Goal: Navigation & Orientation: Find specific page/section

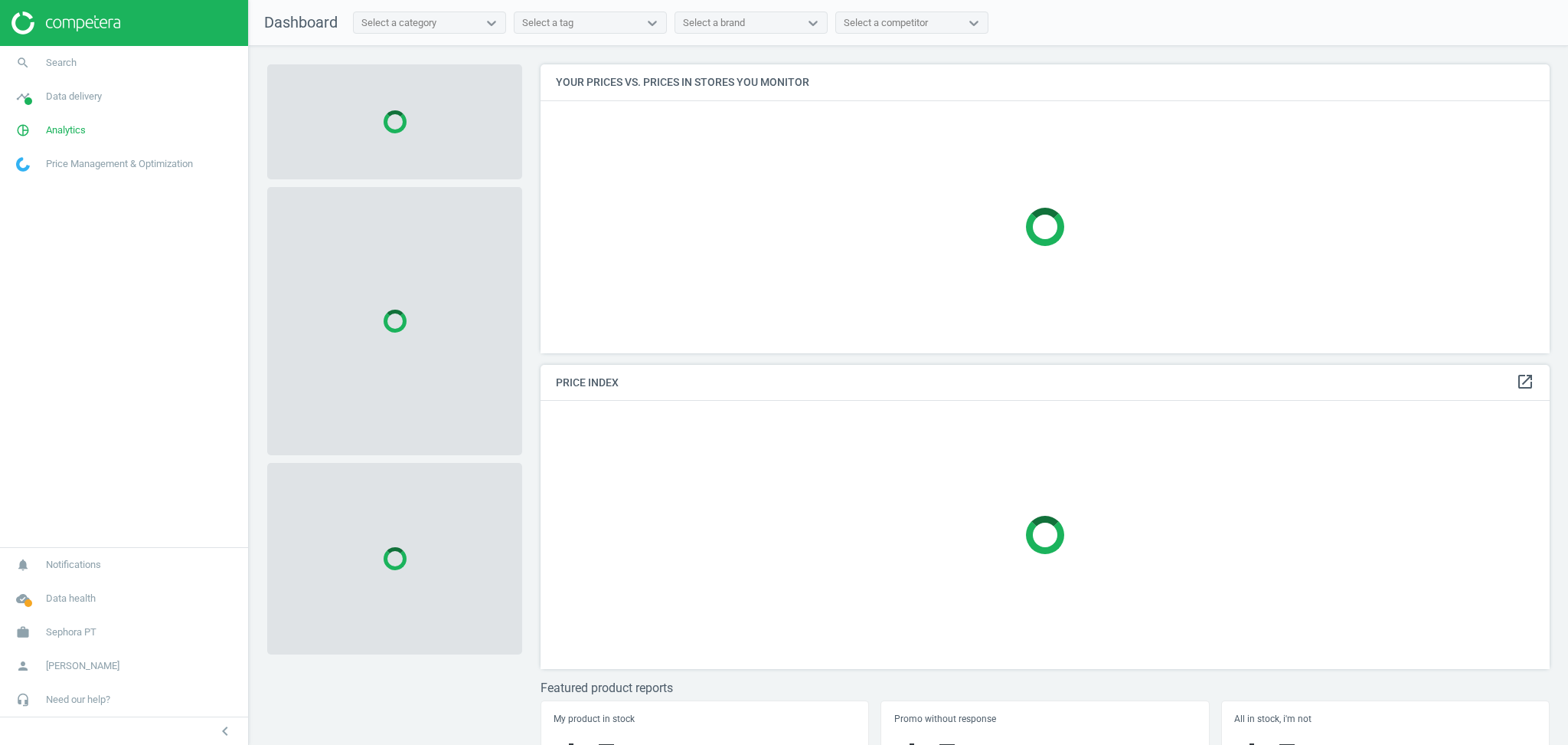
scroll to position [320, 1024]
click at [67, 638] on span "Sephora PT" at bounding box center [71, 632] width 50 height 14
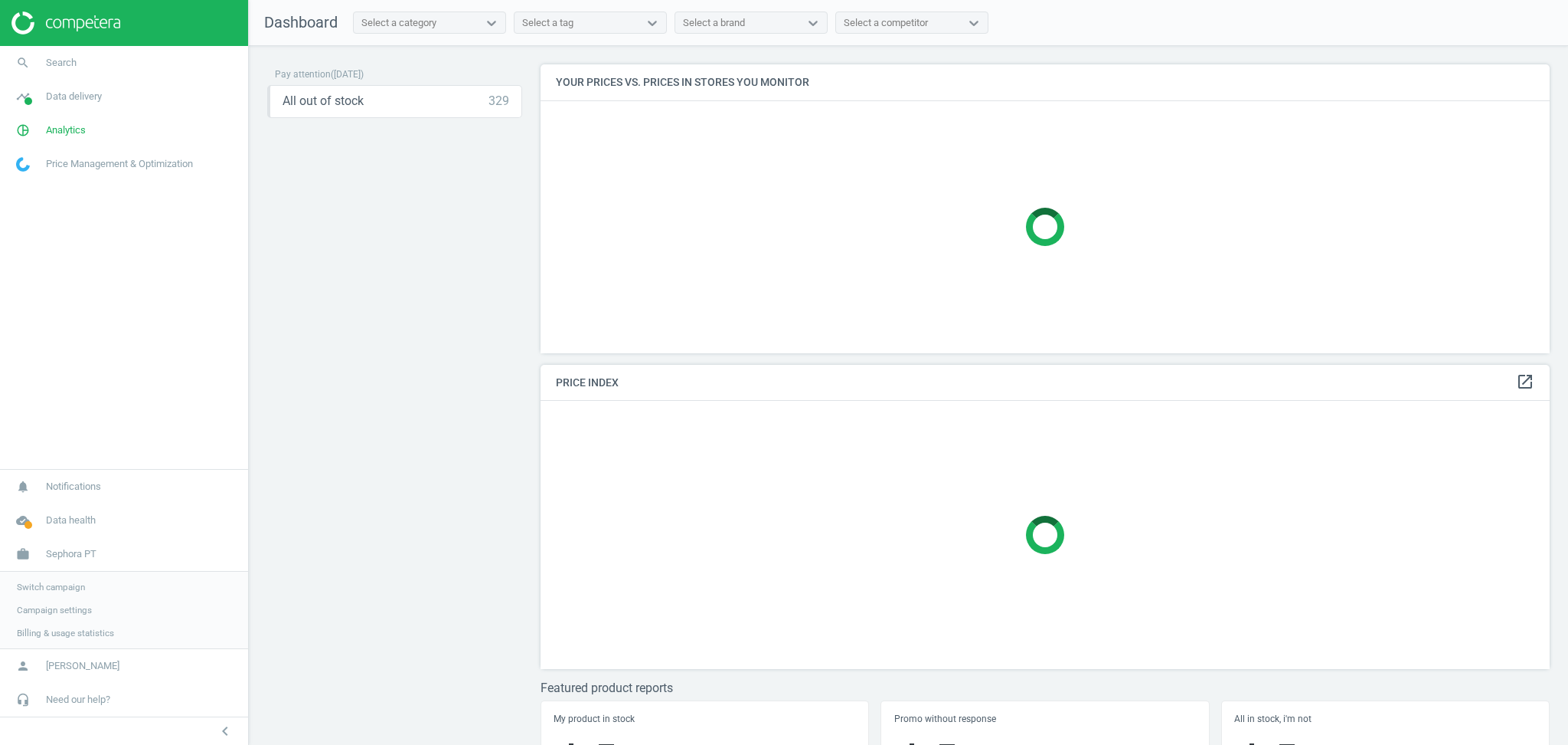
click at [67, 588] on span "Switch campaign" at bounding box center [50, 587] width 68 height 12
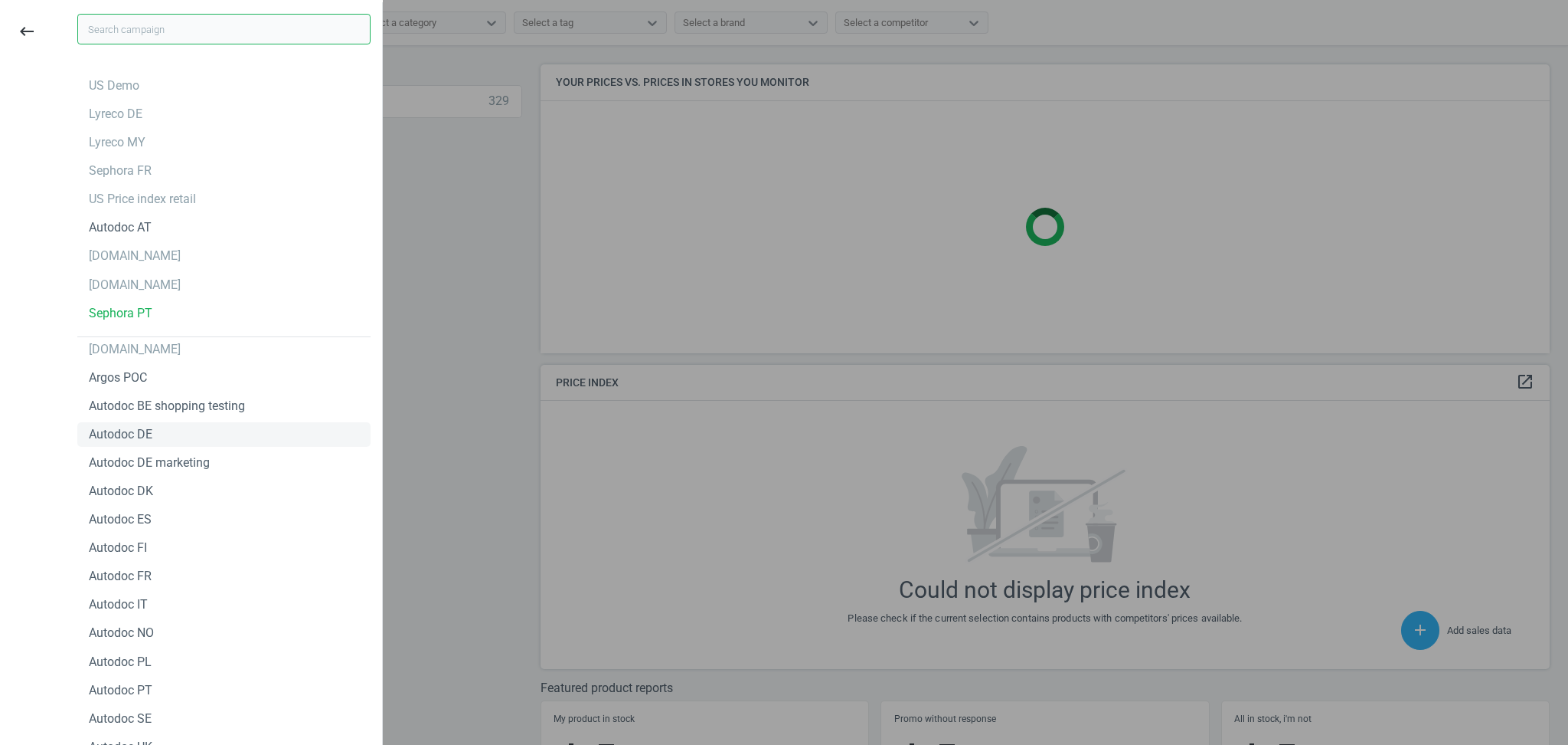
scroll to position [396, 1024]
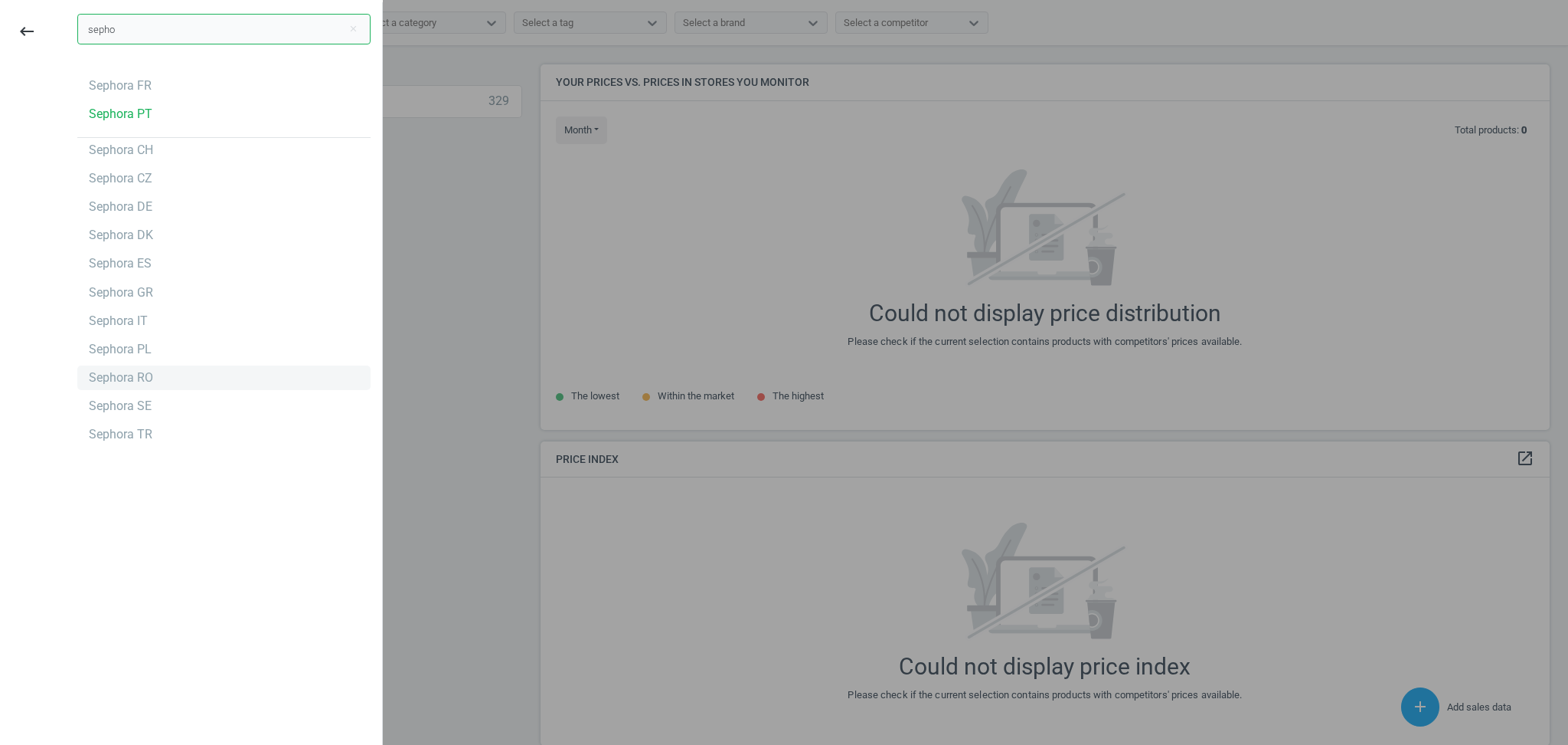
type input "sepho"
click at [120, 377] on div "Sephora RO" at bounding box center [120, 377] width 64 height 17
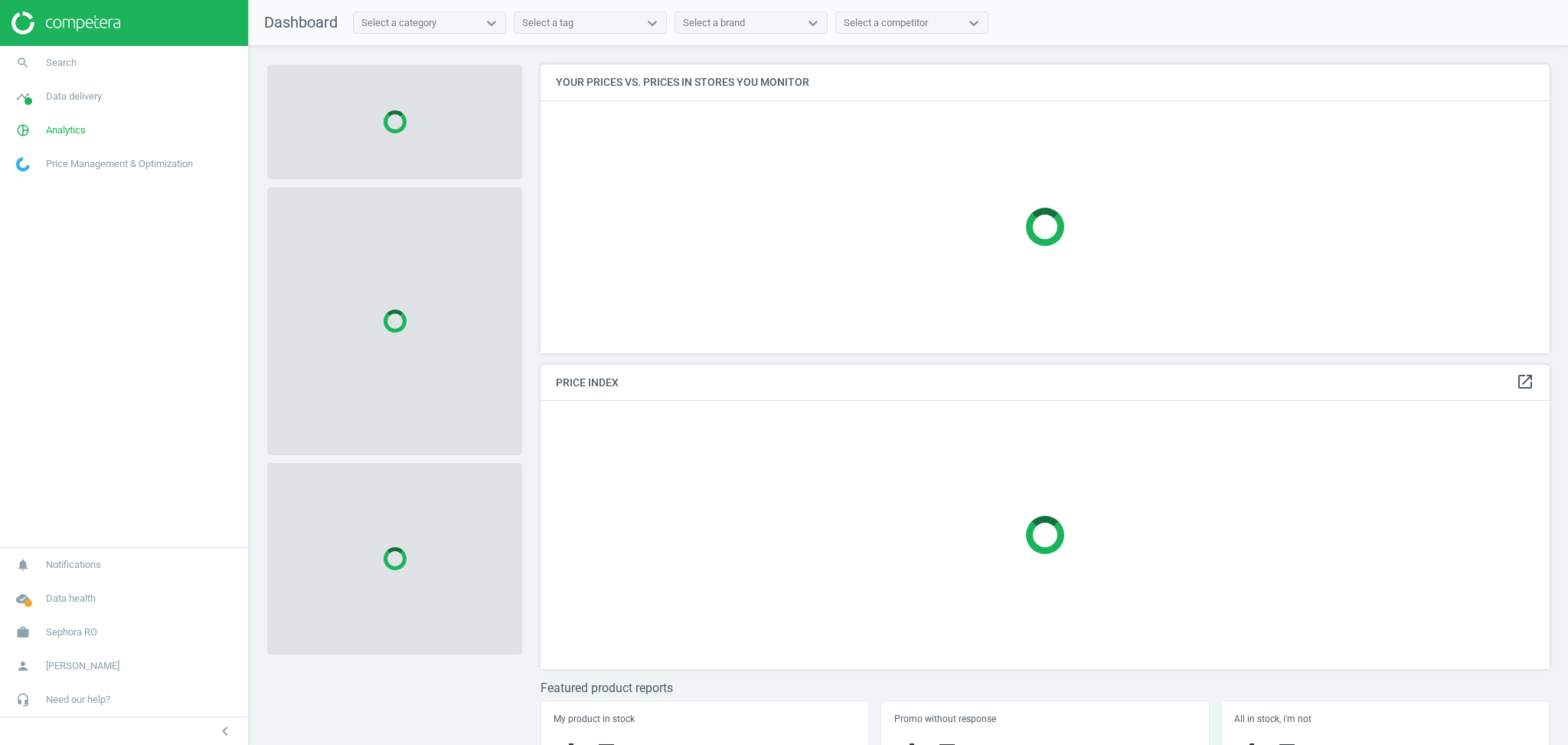
scroll to position [320, 1024]
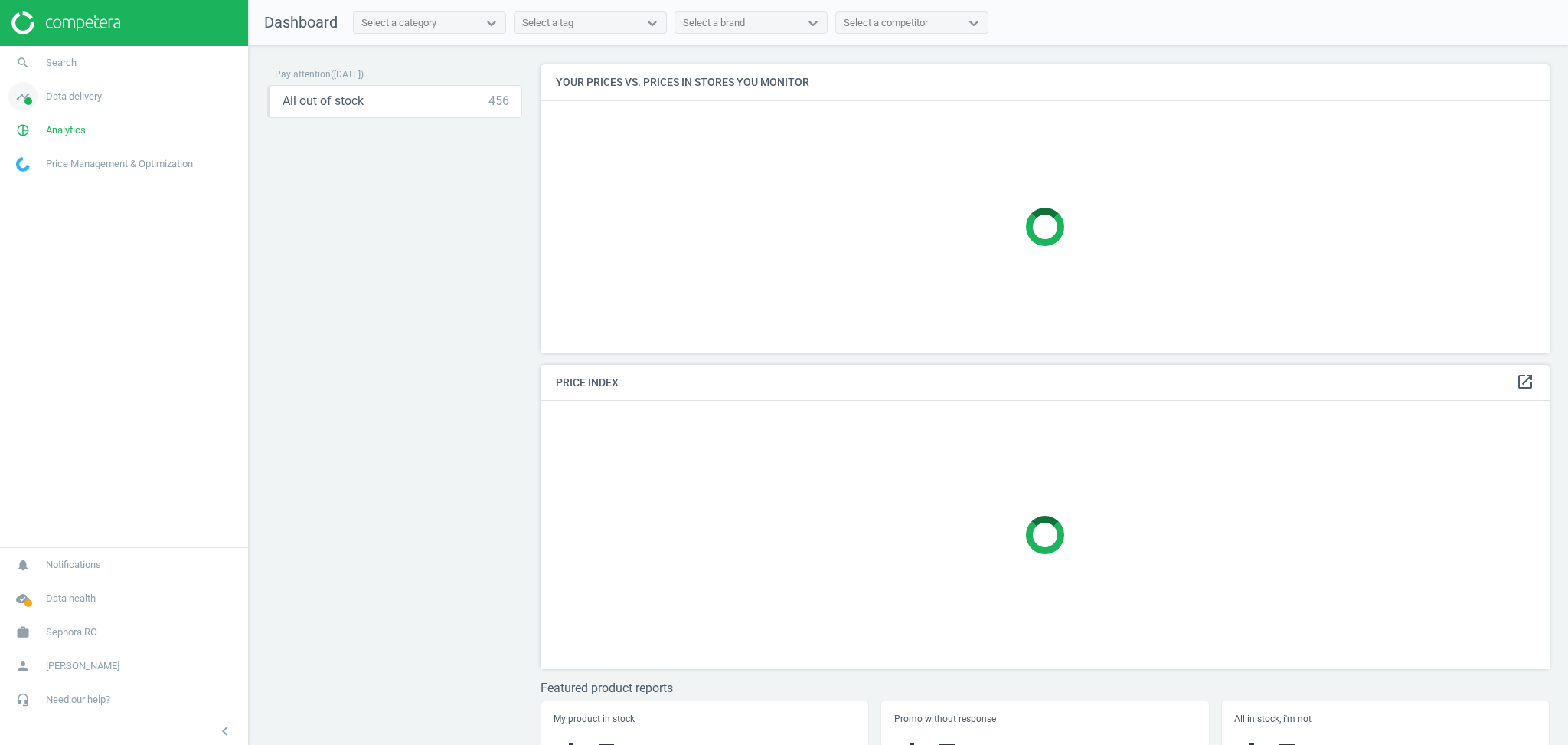
click at [82, 100] on span "Data delivery" at bounding box center [74, 97] width 56 height 14
click at [63, 220] on link "Stores" at bounding box center [123, 221] width 248 height 23
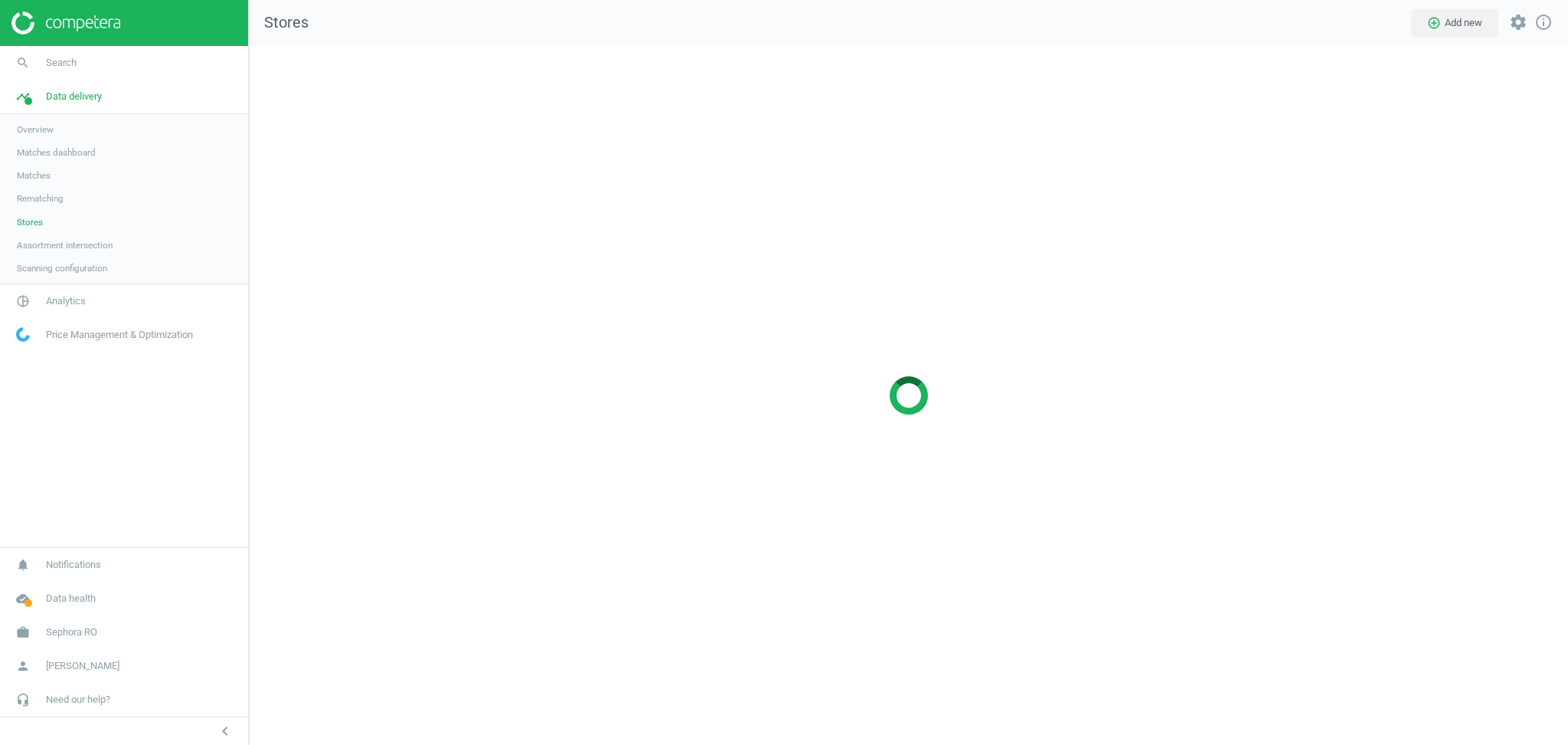
scroll to position [730, 1351]
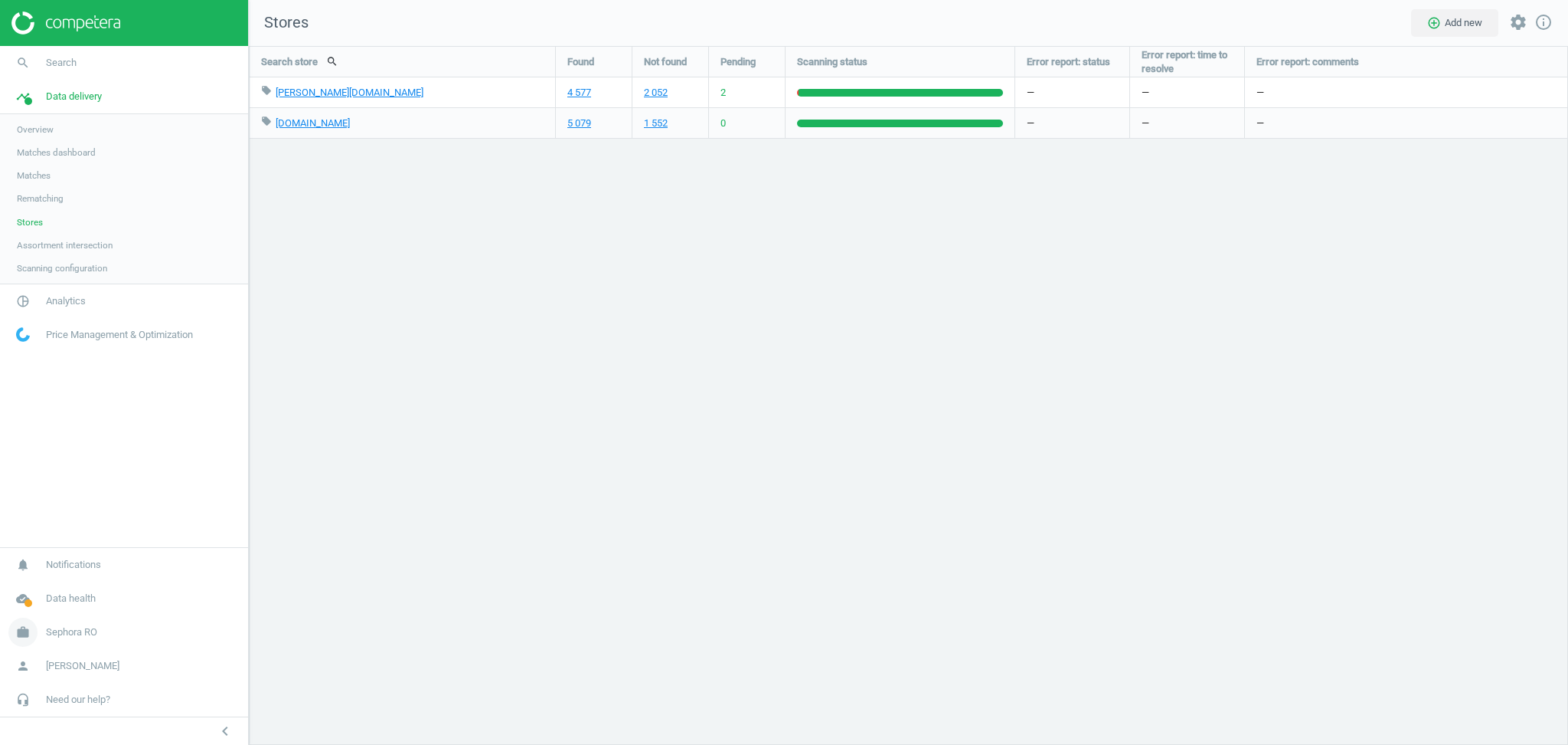
click at [75, 632] on span "Sephora RO" at bounding box center [72, 632] width 51 height 14
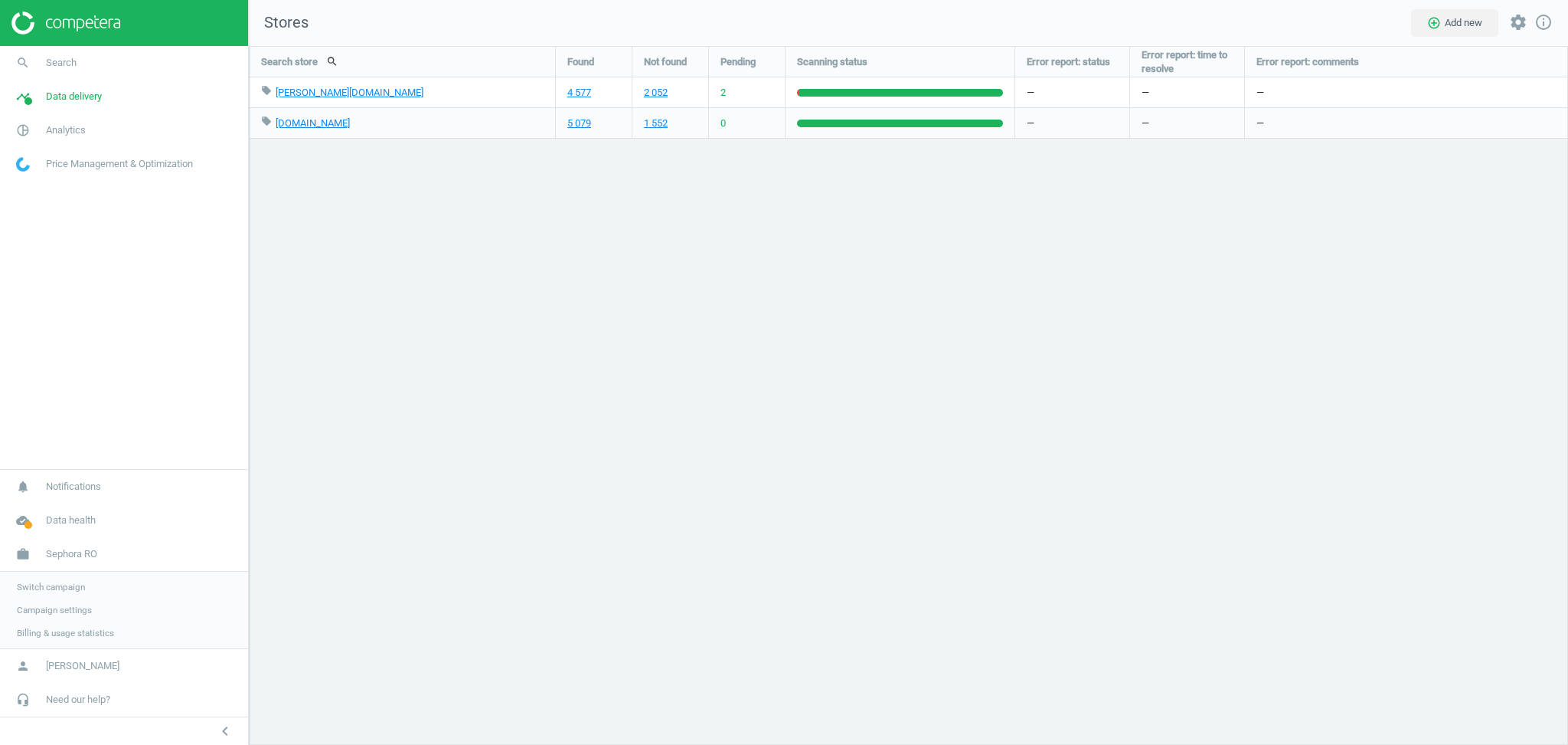
click at [65, 585] on span "Switch campaign" at bounding box center [50, 587] width 68 height 12
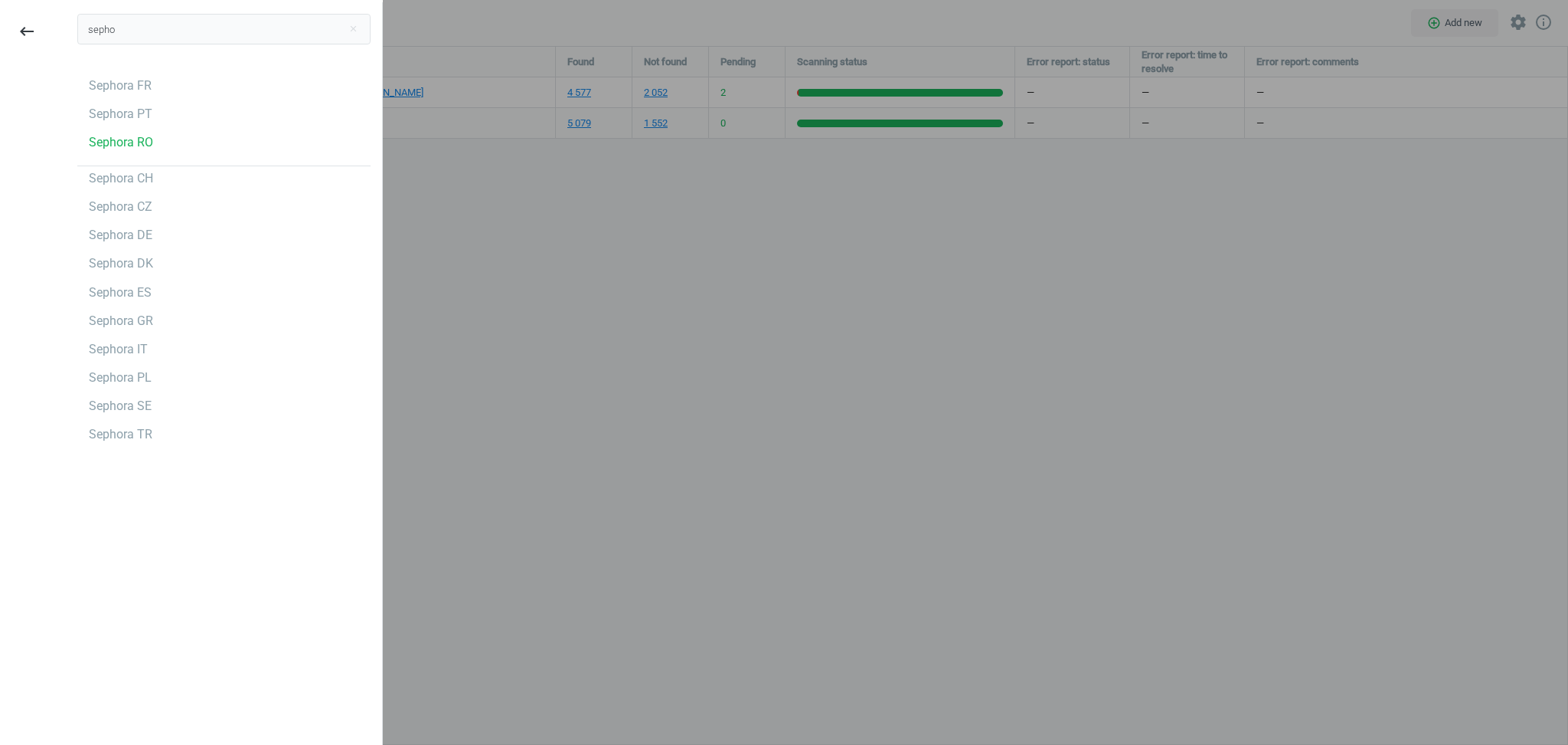
type input "sepho"
click at [885, 370] on div at bounding box center [784, 372] width 1568 height 745
